Goal: Transaction & Acquisition: Purchase product/service

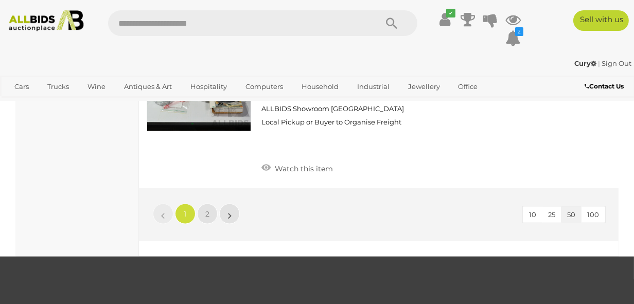
scroll to position [7869, 0]
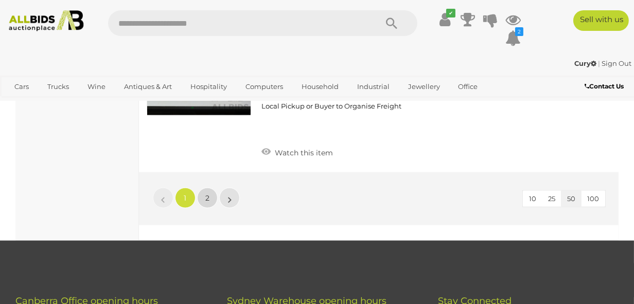
click at [207, 193] on span "2" at bounding box center [207, 197] width 4 height 9
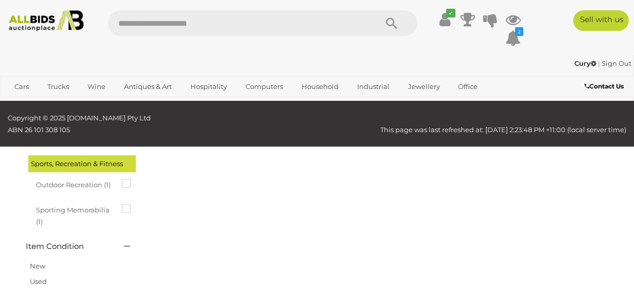
scroll to position [52, 0]
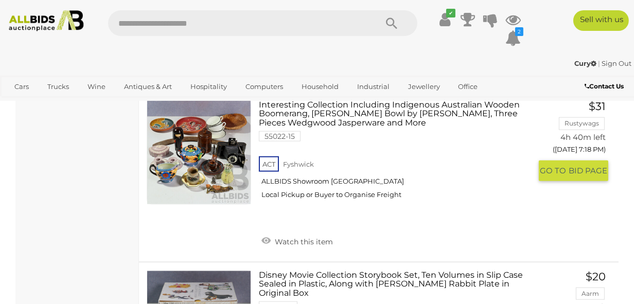
scroll to position [1904, 0]
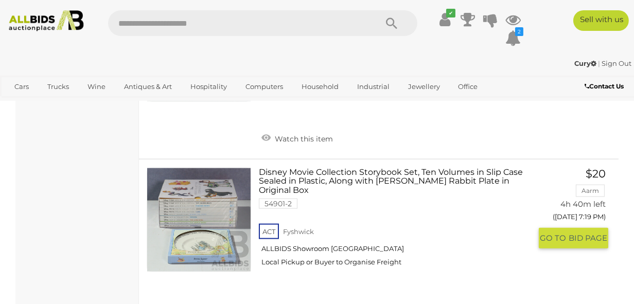
click at [198, 196] on link at bounding box center [199, 220] width 104 height 104
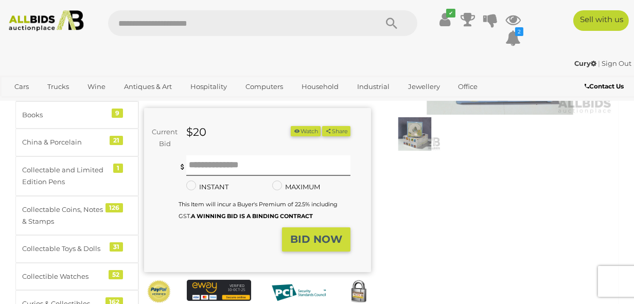
scroll to position [154, 0]
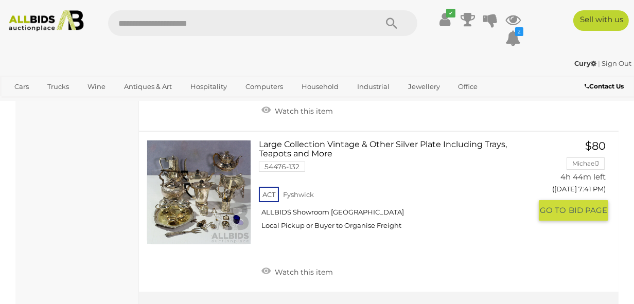
scroll to position [5556, 0]
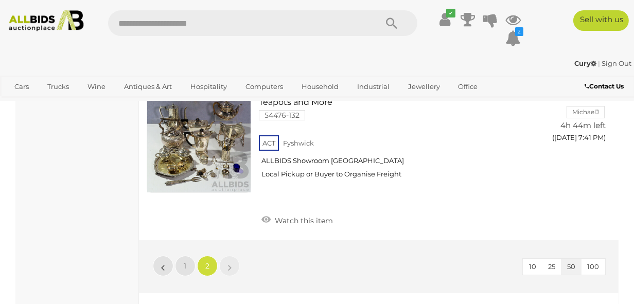
click at [230, 256] on li "»" at bounding box center [230, 266] width 20 height 21
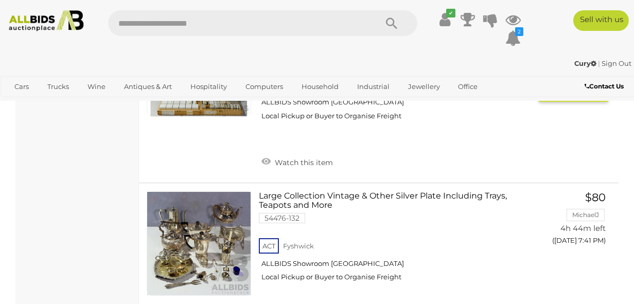
scroll to position [5247, 0]
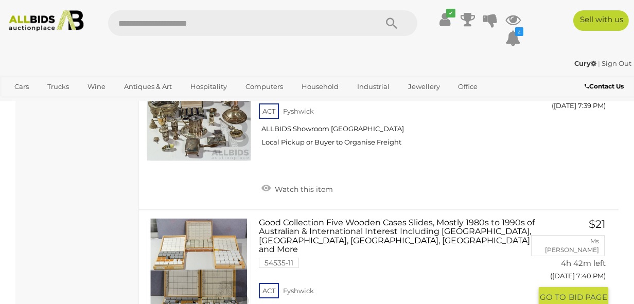
click at [188, 218] on link at bounding box center [199, 270] width 104 height 104
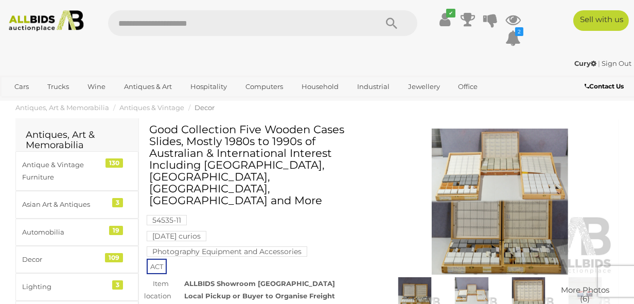
click at [481, 207] on img at bounding box center [499, 202] width 227 height 146
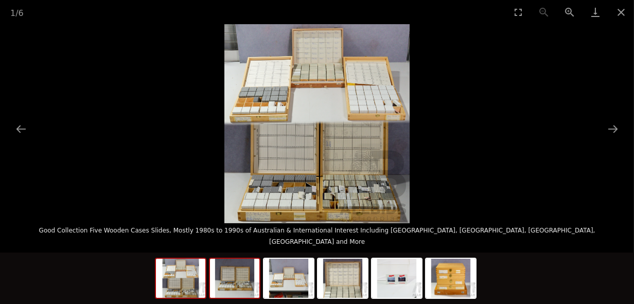
click at [221, 279] on img at bounding box center [234, 278] width 49 height 39
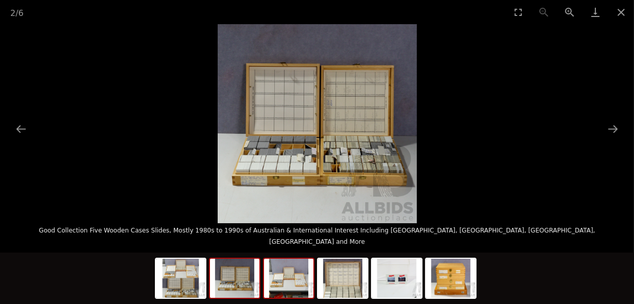
click at [290, 288] on img at bounding box center [288, 278] width 49 height 39
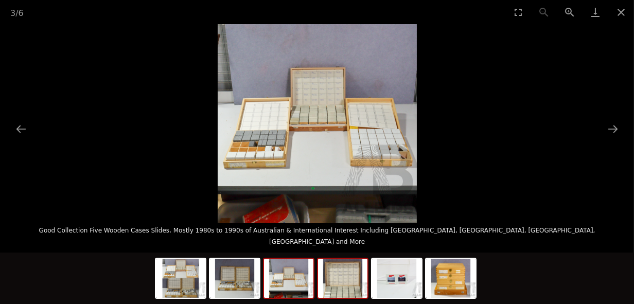
click at [340, 289] on img at bounding box center [342, 278] width 49 height 39
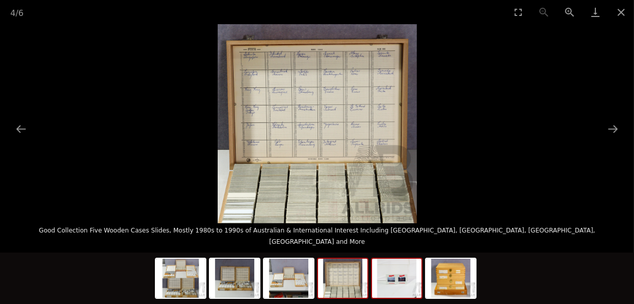
click at [386, 291] on img at bounding box center [396, 278] width 49 height 39
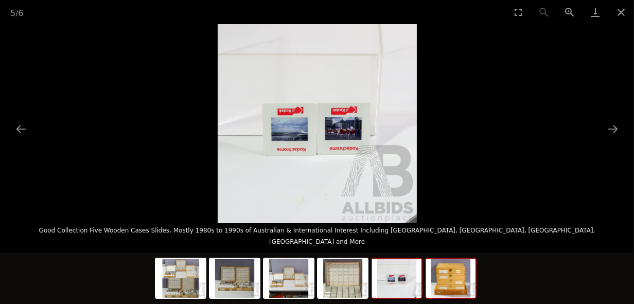
click at [451, 291] on img at bounding box center [450, 278] width 49 height 39
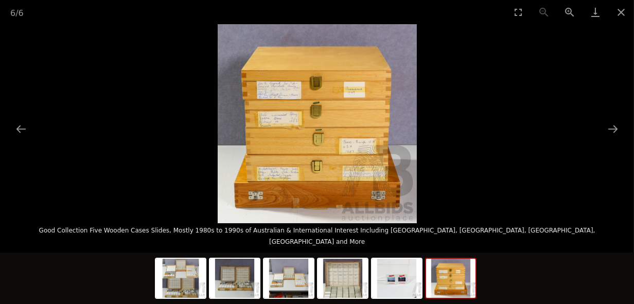
scroll to position [51, 0]
click at [613, 127] on button "Next slide" at bounding box center [613, 129] width 22 height 20
